Goal: Task Accomplishment & Management: Manage account settings

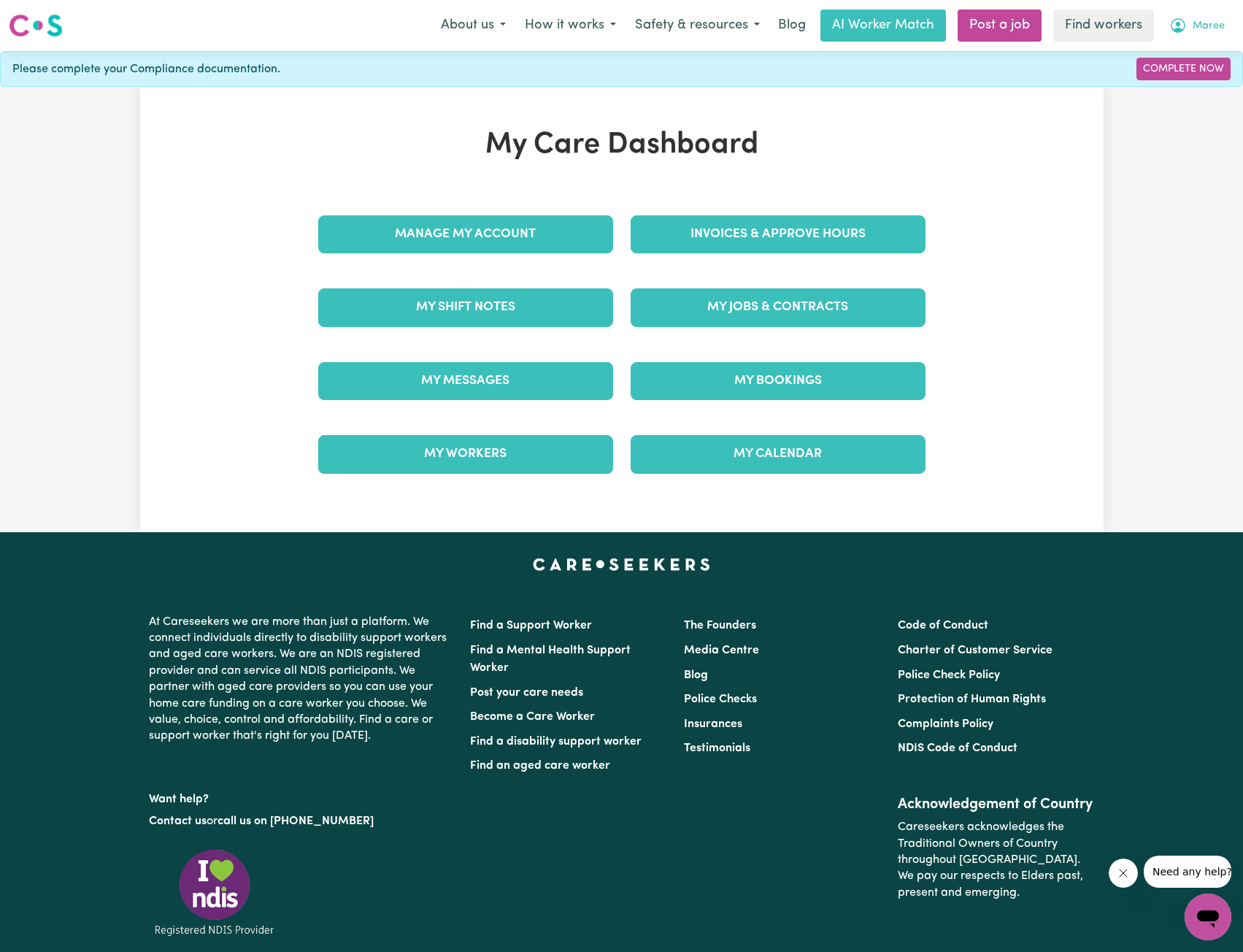
click at [1195, 22] on span "Maree" at bounding box center [1209, 26] width 32 height 16
click at [1188, 78] on link "Logout" at bounding box center [1176, 84] width 115 height 28
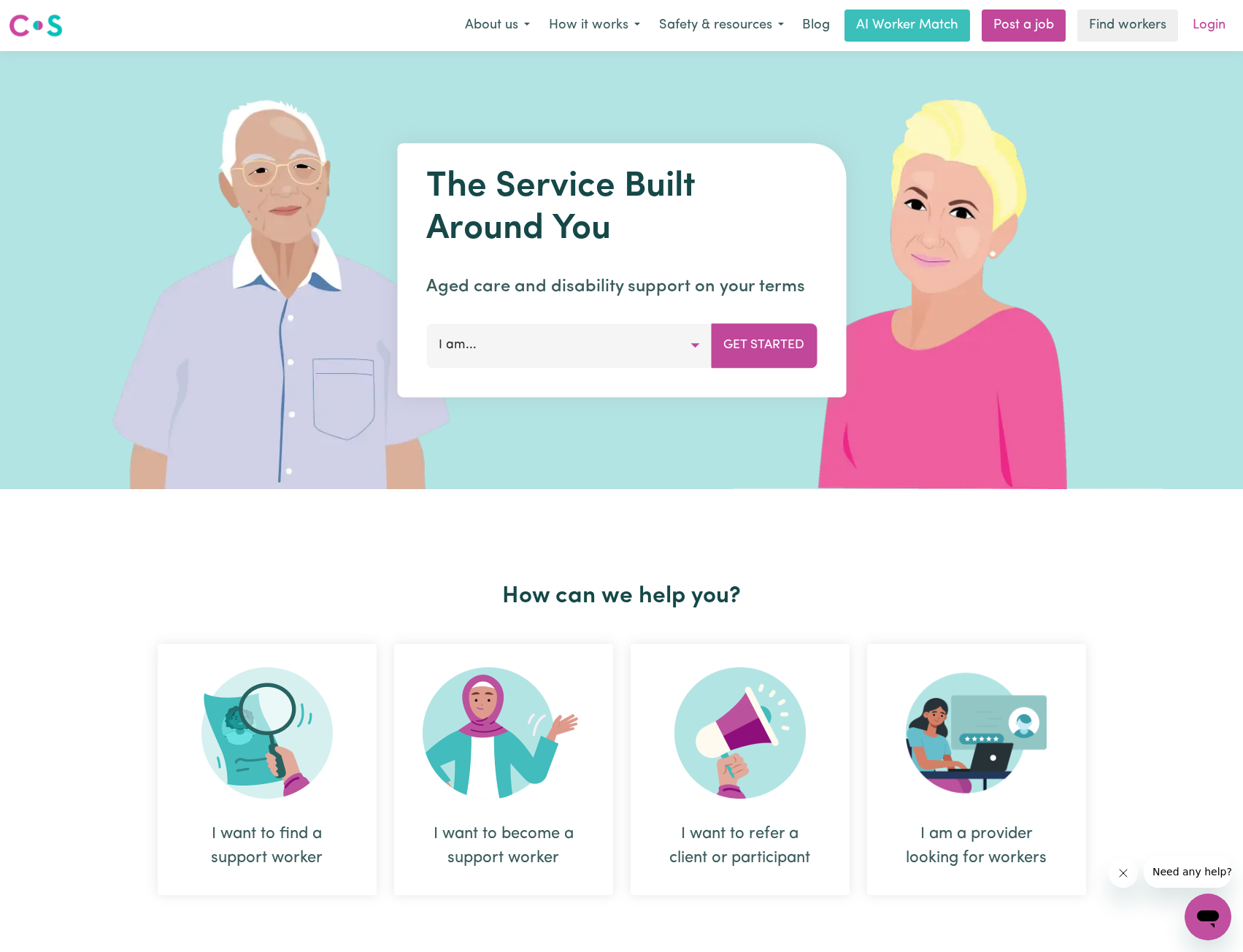
click at [1208, 22] on link "Login" at bounding box center [1209, 25] width 51 height 32
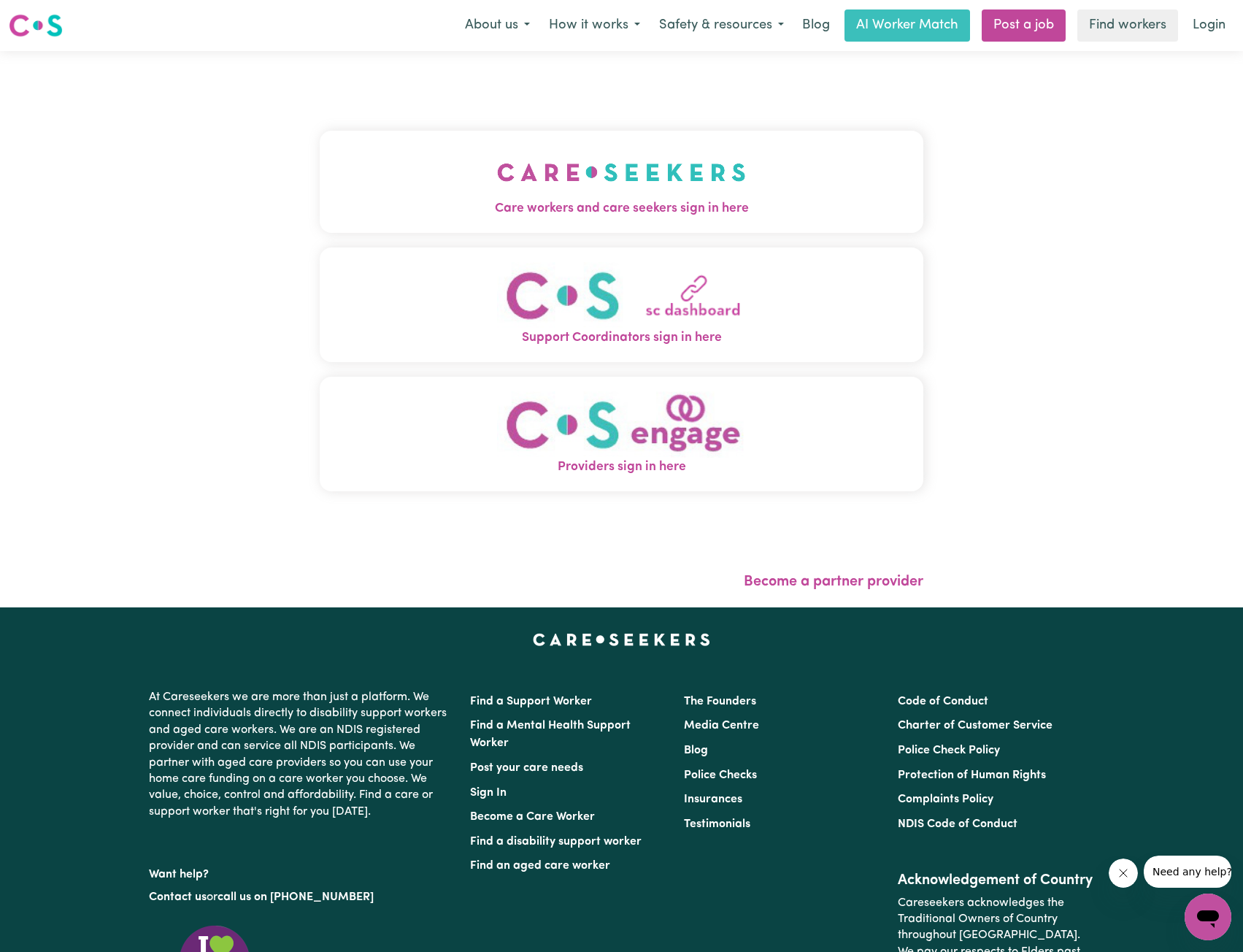
click at [561, 171] on button "Care workers and care seekers sign in here" at bounding box center [622, 181] width 605 height 102
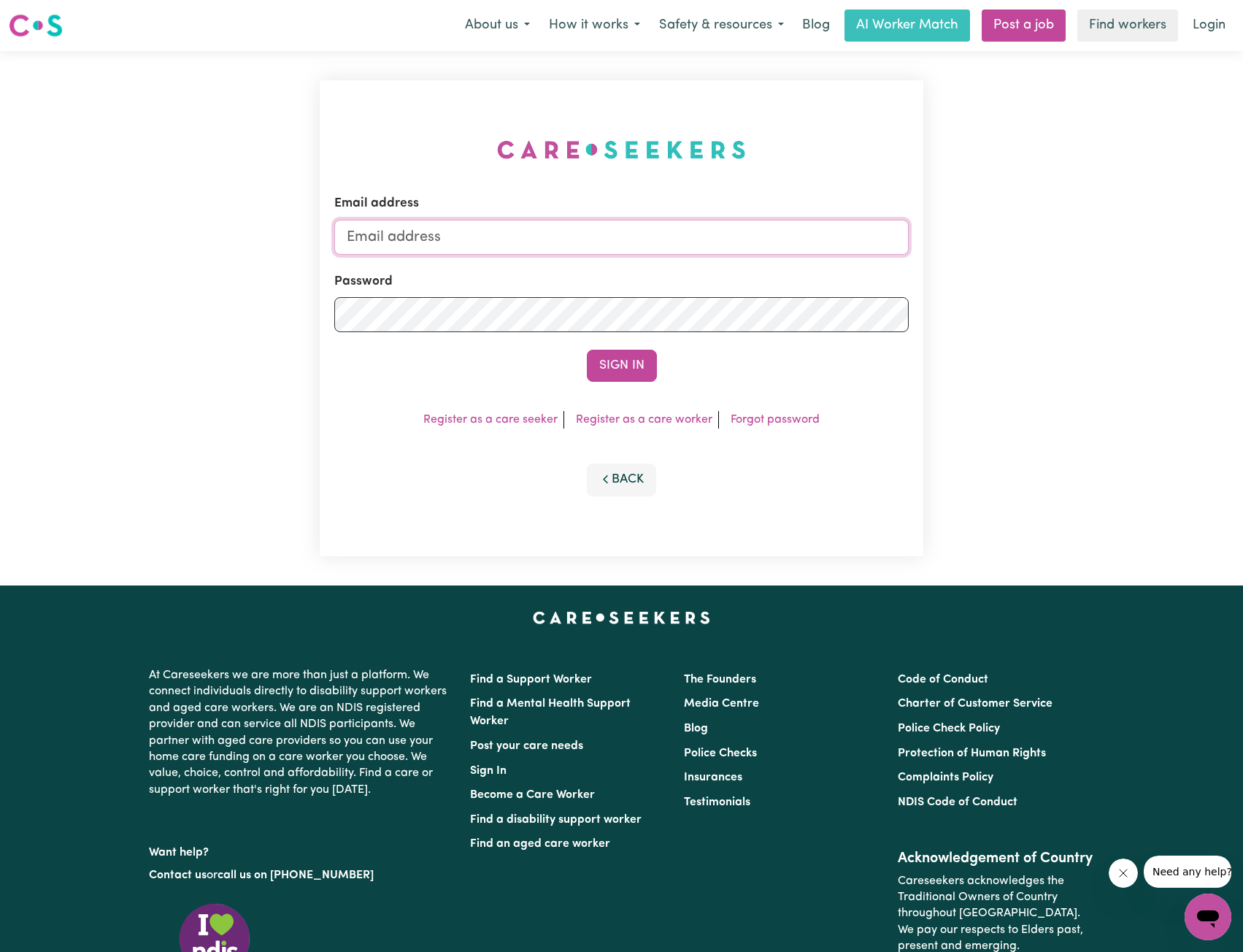
click at [605, 230] on input "Email address" at bounding box center [622, 237] width 575 height 35
drag, startPoint x: 423, startPoint y: 235, endPoint x: 731, endPoint y: 253, distance: 308.5
click at [727, 253] on input "[EMAIL_ADDRESS][PERSON_NAME][DOMAIN_NAME]" at bounding box center [622, 237] width 575 height 35
type input "[EMAIL_ADDRESS][DOMAIN_NAME]"
click at [626, 363] on button "Sign In" at bounding box center [622, 365] width 70 height 32
